Goal: Information Seeking & Learning: Learn about a topic

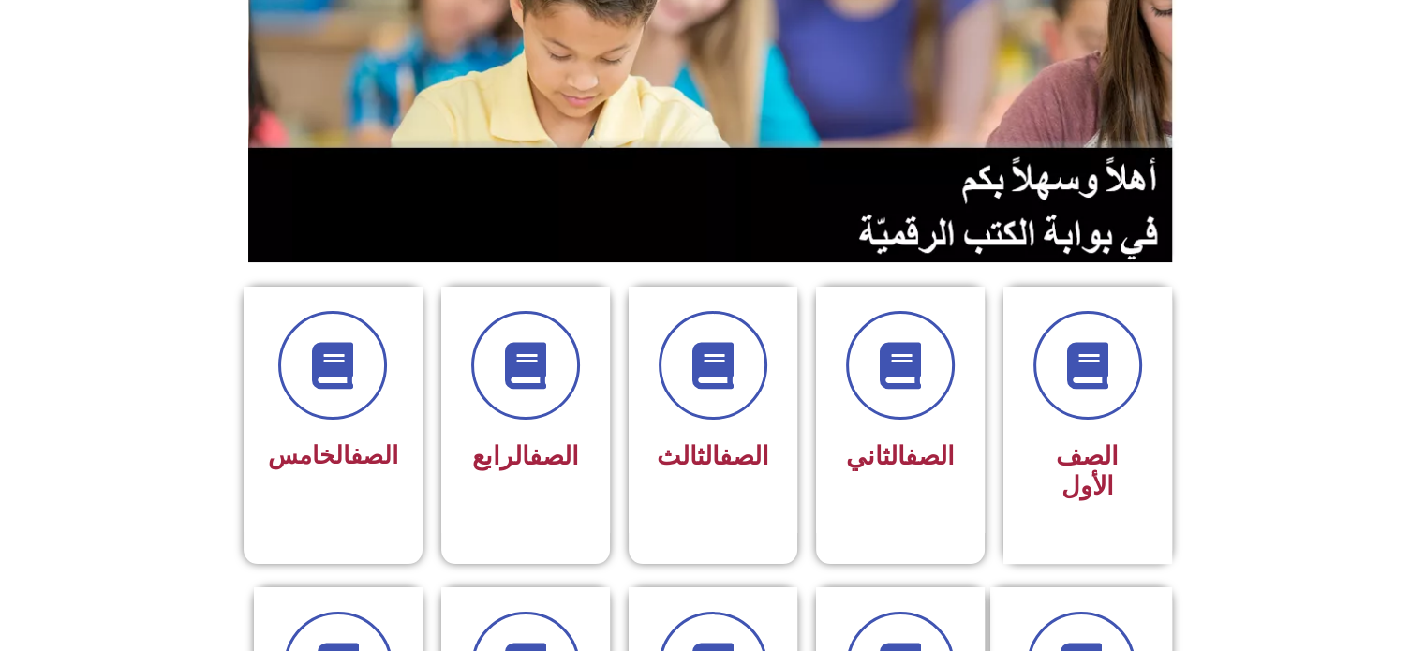
scroll to position [300, 0]
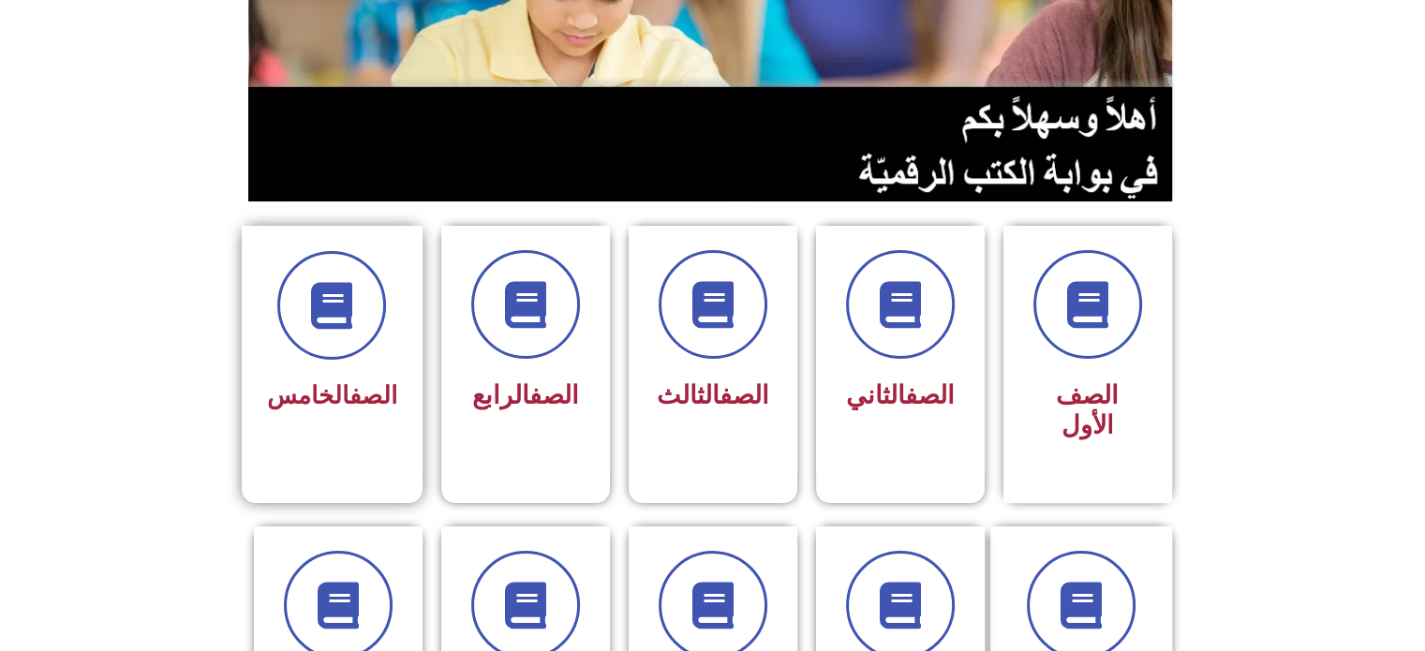
click at [330, 428] on div "الصف الخامس" at bounding box center [332, 349] width 181 height 247
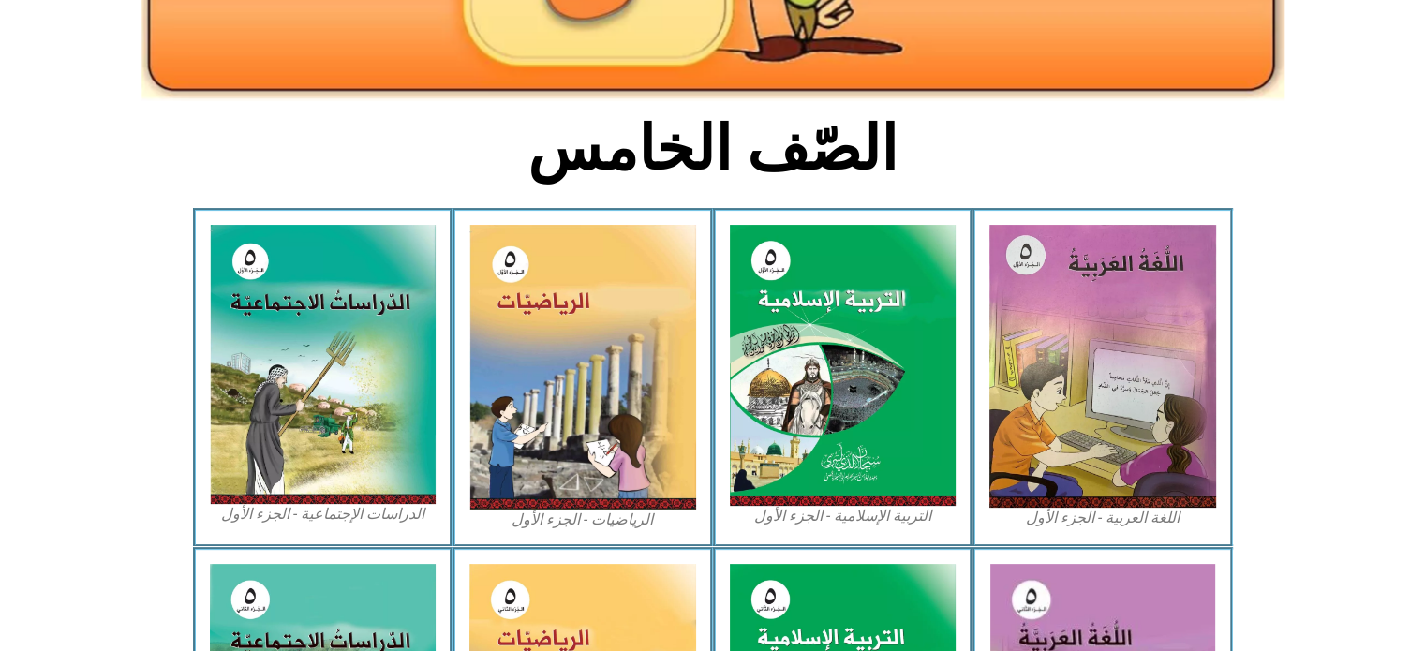
scroll to position [412, 0]
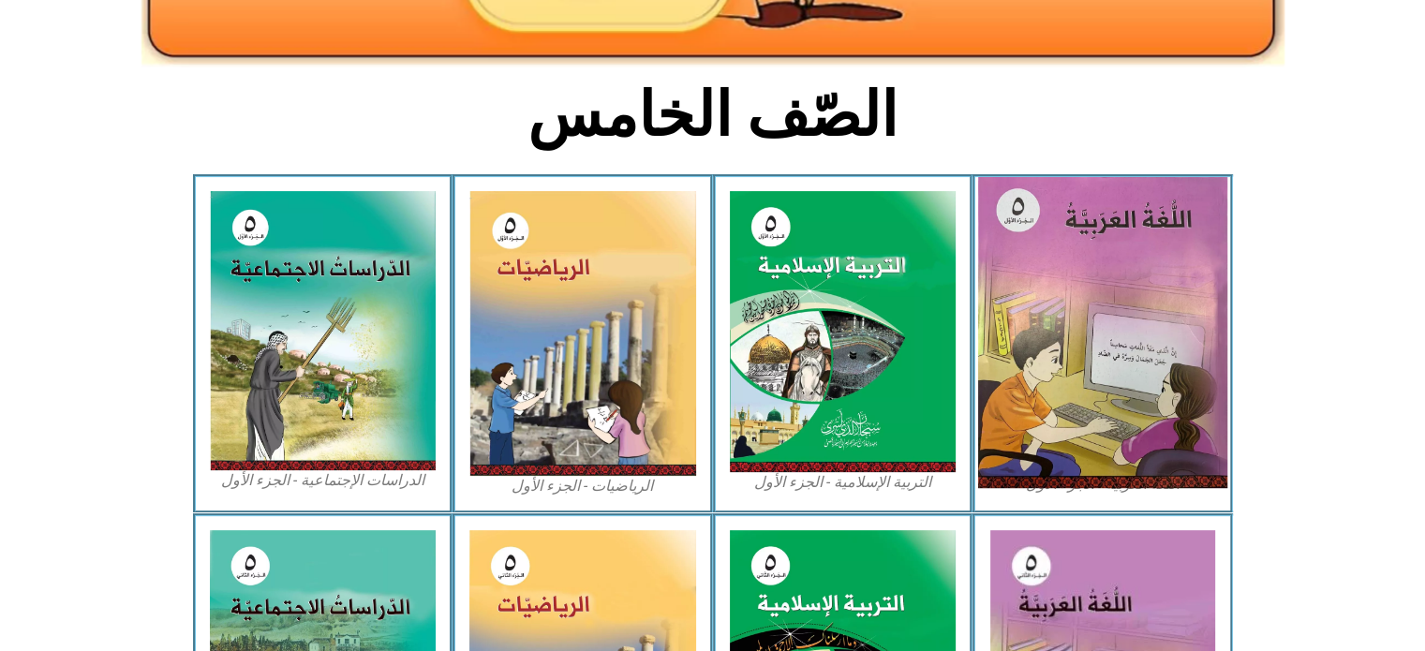
click at [1100, 323] on img at bounding box center [1102, 332] width 249 height 311
click at [1137, 357] on img at bounding box center [1102, 332] width 249 height 311
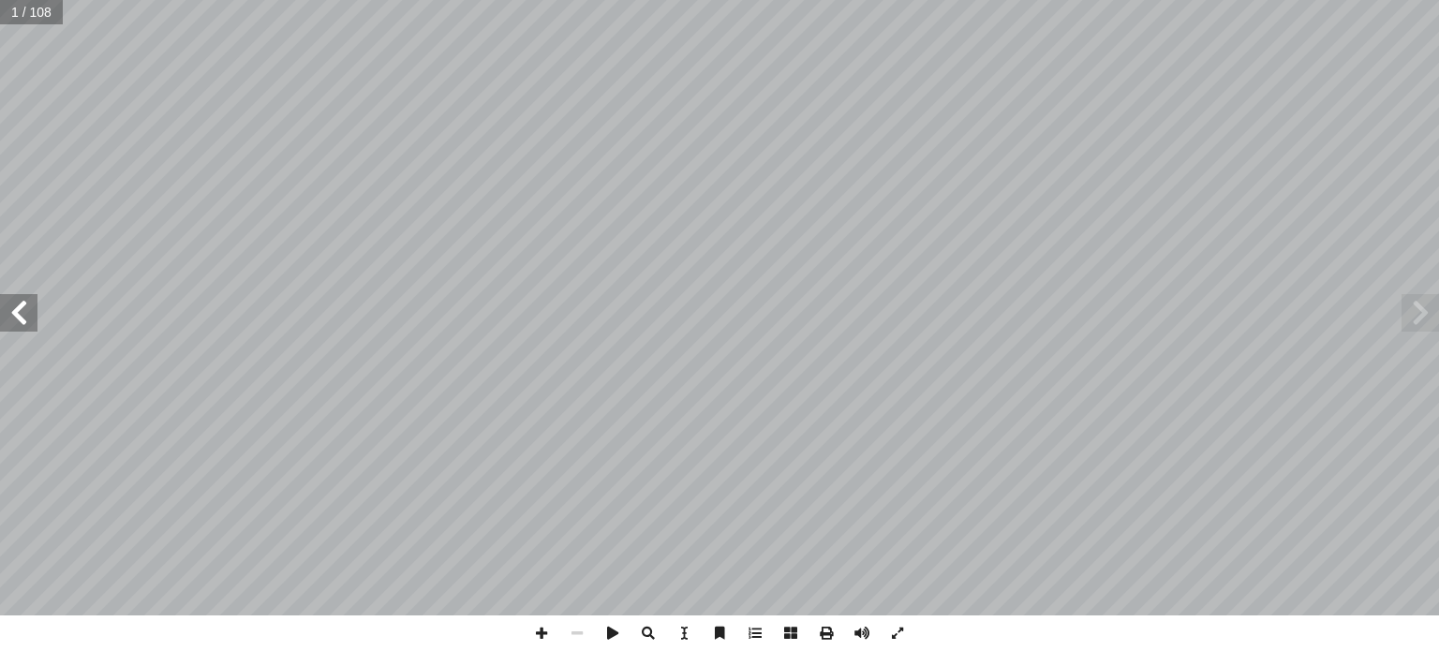
click at [21, 321] on span at bounding box center [18, 312] width 37 height 37
click at [11, 312] on span at bounding box center [18, 312] width 37 height 37
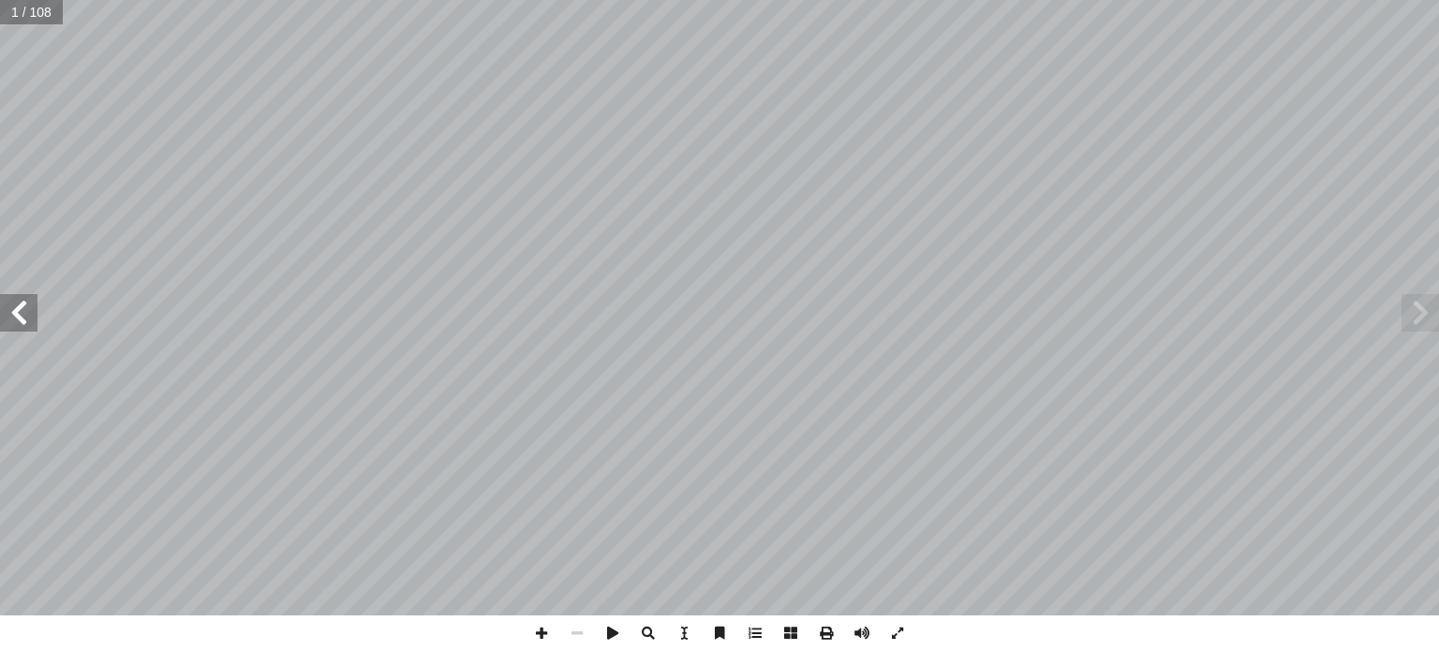
click at [11, 312] on span at bounding box center [18, 312] width 37 height 37
drag, startPoint x: 7, startPoint y: 10, endPoint x: 19, endPoint y: 10, distance: 11.2
click at [19, 10] on input "text" at bounding box center [44, 12] width 89 height 24
type input "**"
click at [26, 321] on span at bounding box center [18, 312] width 37 height 37
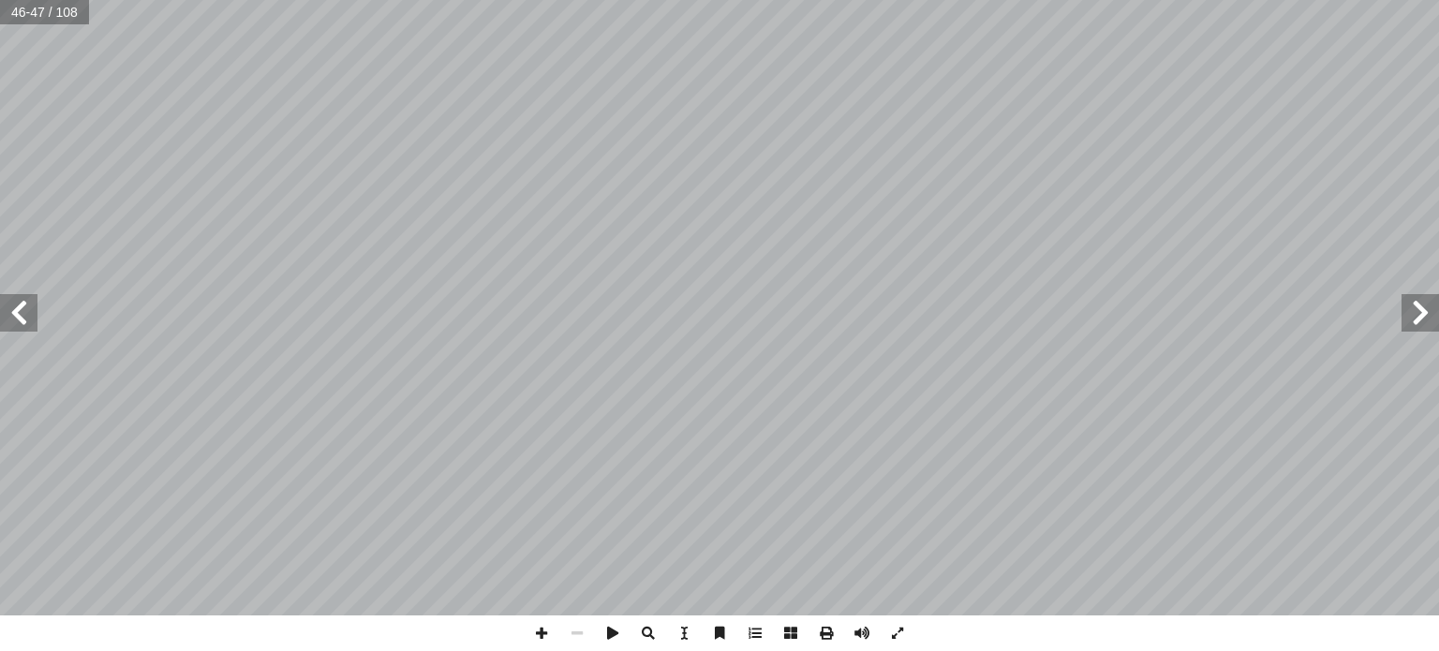
drag, startPoint x: 26, startPoint y: 321, endPoint x: 16, endPoint y: 309, distance: 16.0
click at [16, 309] on span at bounding box center [18, 312] width 37 height 37
click at [31, 314] on span at bounding box center [18, 312] width 37 height 37
drag, startPoint x: 31, startPoint y: 314, endPoint x: 21, endPoint y: 309, distance: 11.3
click at [21, 309] on span at bounding box center [18, 312] width 37 height 37
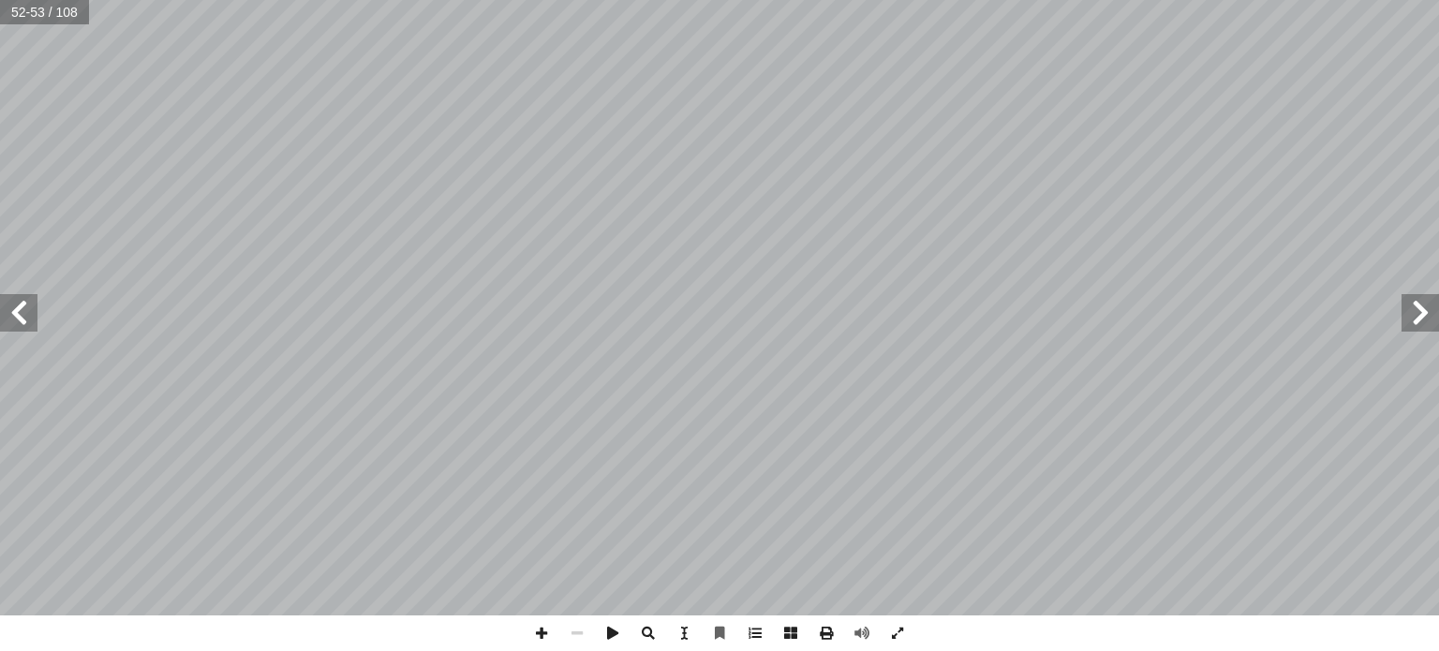
click at [1428, 319] on span at bounding box center [1420, 312] width 37 height 37
click at [26, 311] on span at bounding box center [18, 312] width 37 height 37
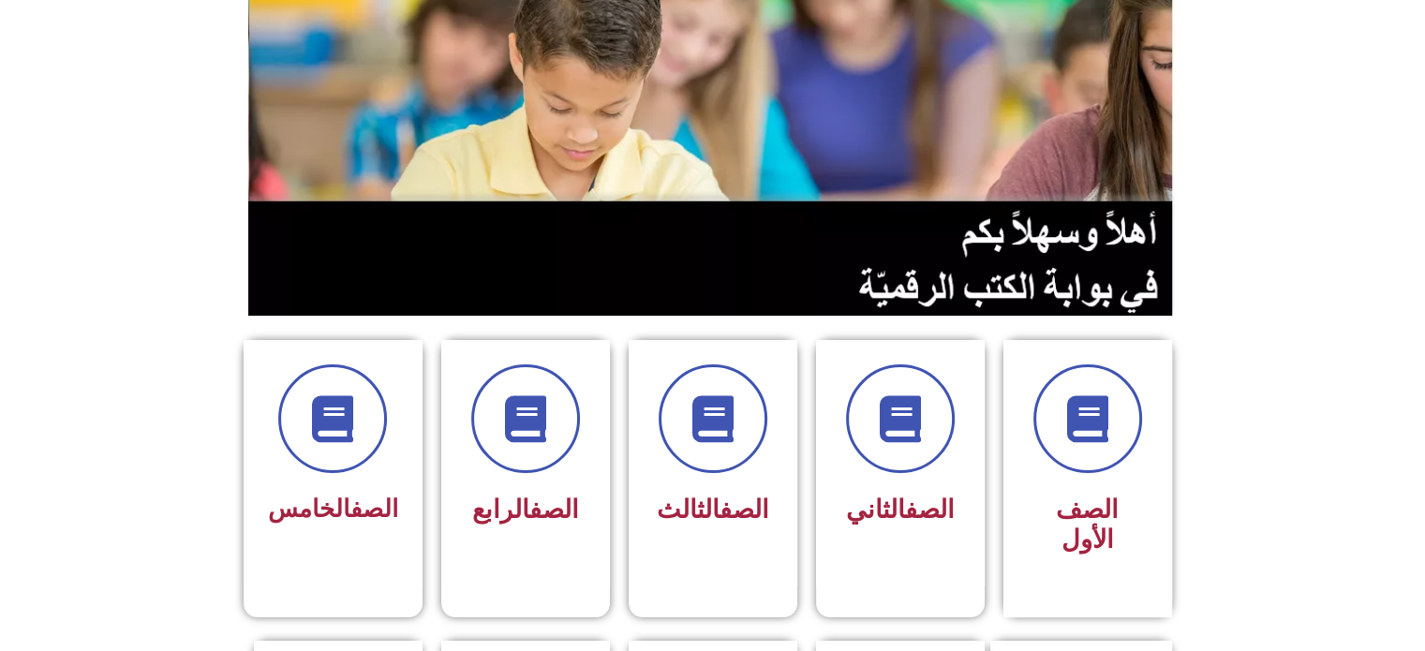
scroll to position [187, 0]
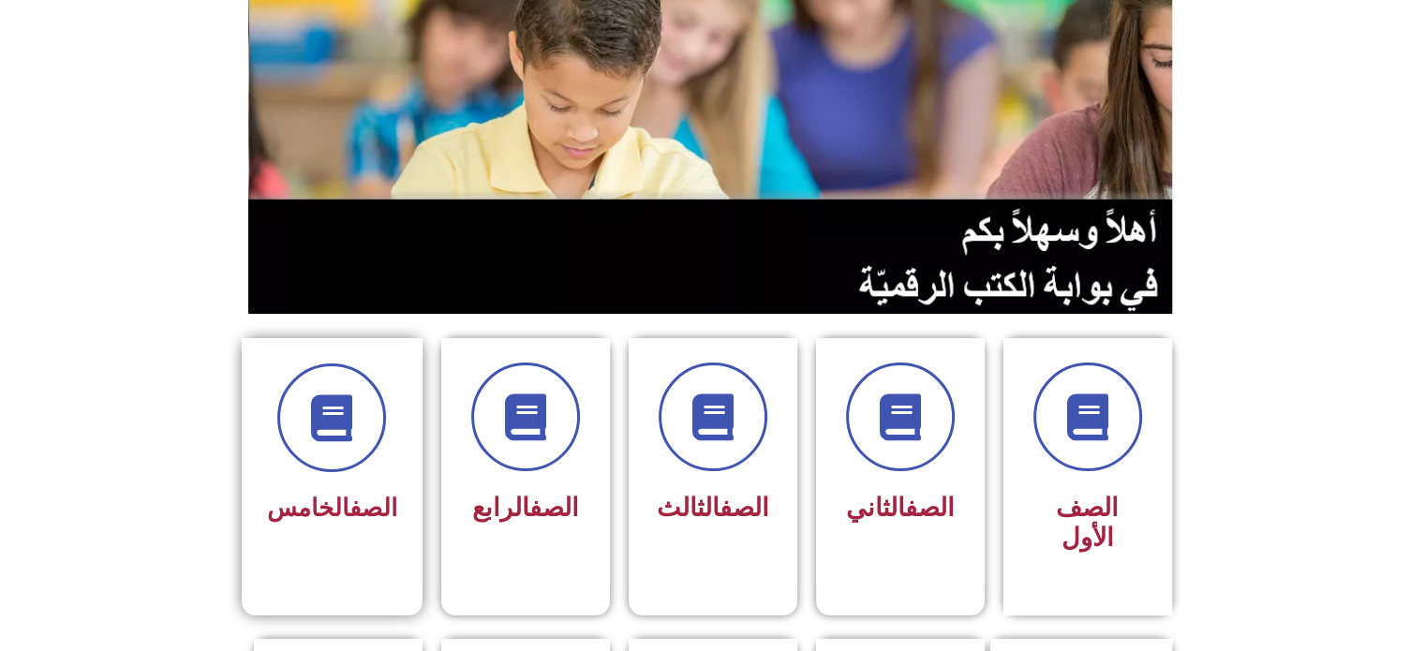
click at [410, 490] on div "الصف الخامس" at bounding box center [332, 461] width 181 height 247
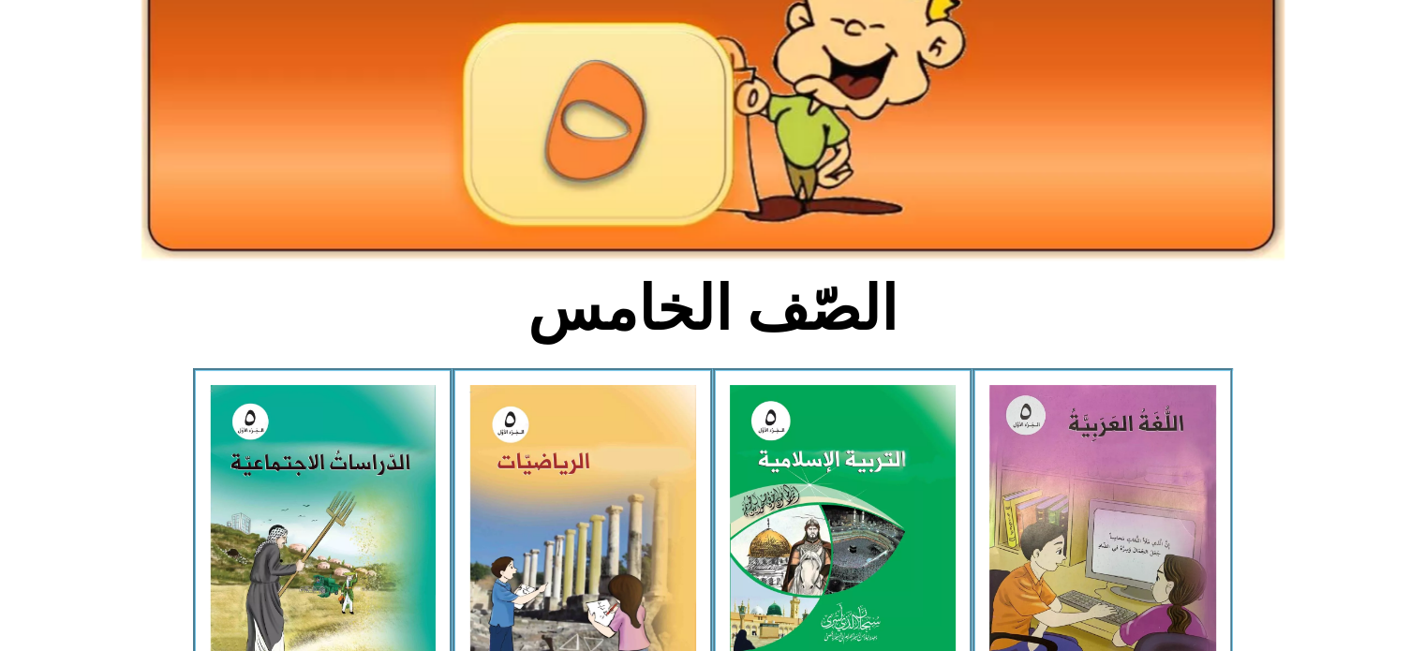
scroll to position [225, 0]
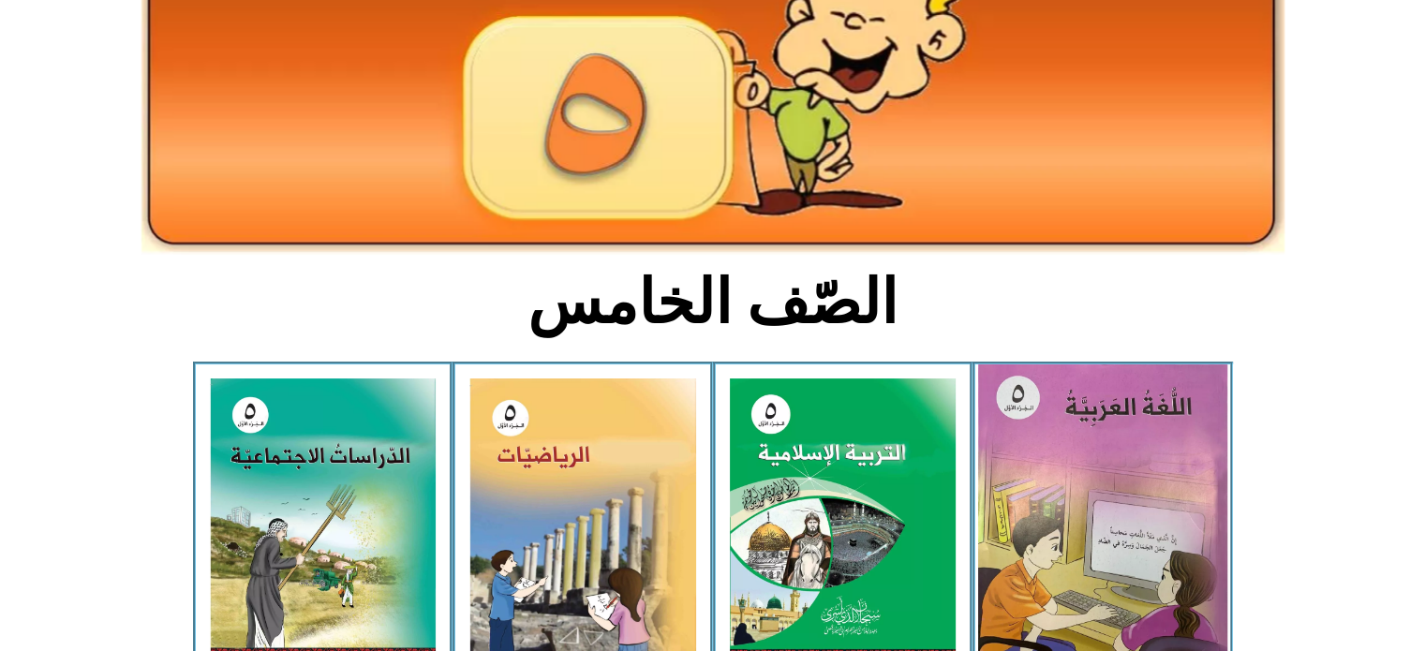
click at [1121, 446] on img at bounding box center [1102, 519] width 249 height 311
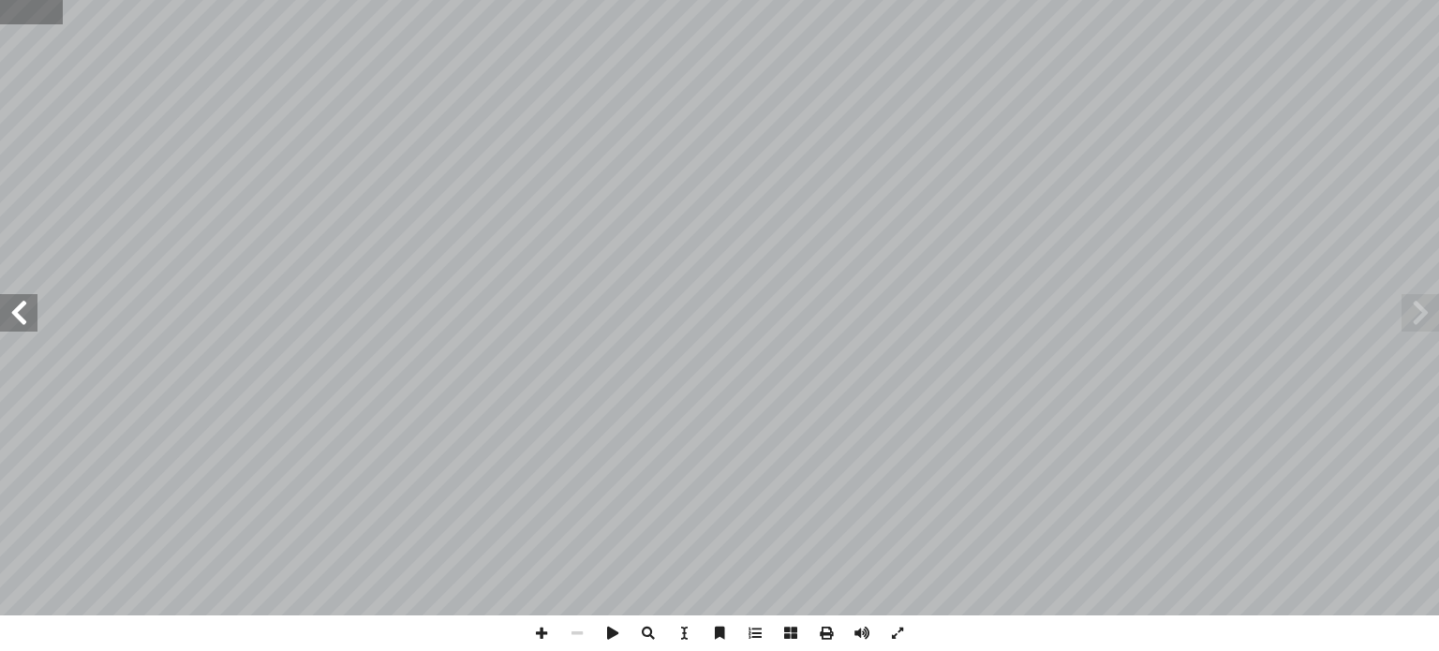
click at [3, 7] on input "text" at bounding box center [31, 12] width 63 height 24
type input "**"
click at [19, 327] on span at bounding box center [18, 312] width 37 height 37
click at [19, 325] on span at bounding box center [18, 312] width 37 height 37
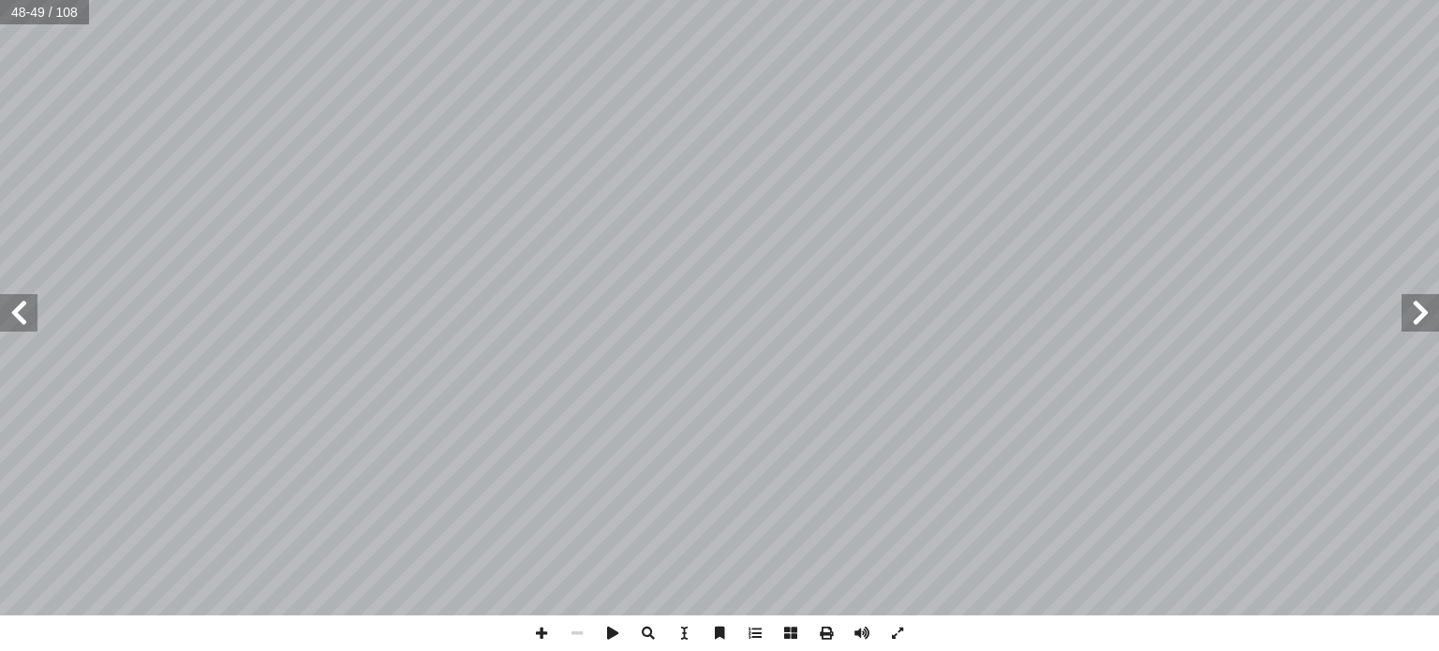
click at [30, 295] on span at bounding box center [18, 312] width 37 height 37
click at [27, 302] on span at bounding box center [18, 312] width 37 height 37
click at [543, 629] on span at bounding box center [542, 634] width 36 height 36
click at [1407, 326] on span at bounding box center [1420, 312] width 37 height 37
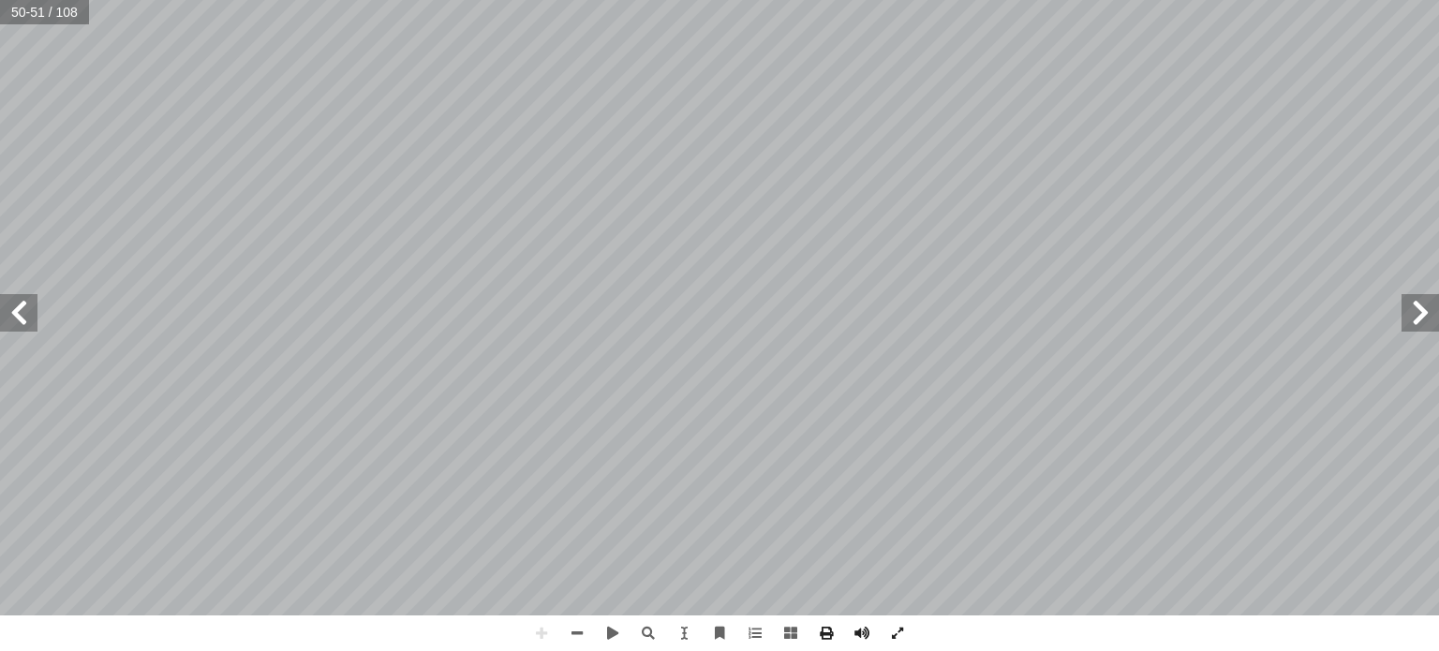
click at [1421, 300] on span at bounding box center [1420, 312] width 37 height 37
